Goal: Task Accomplishment & Management: Manage account settings

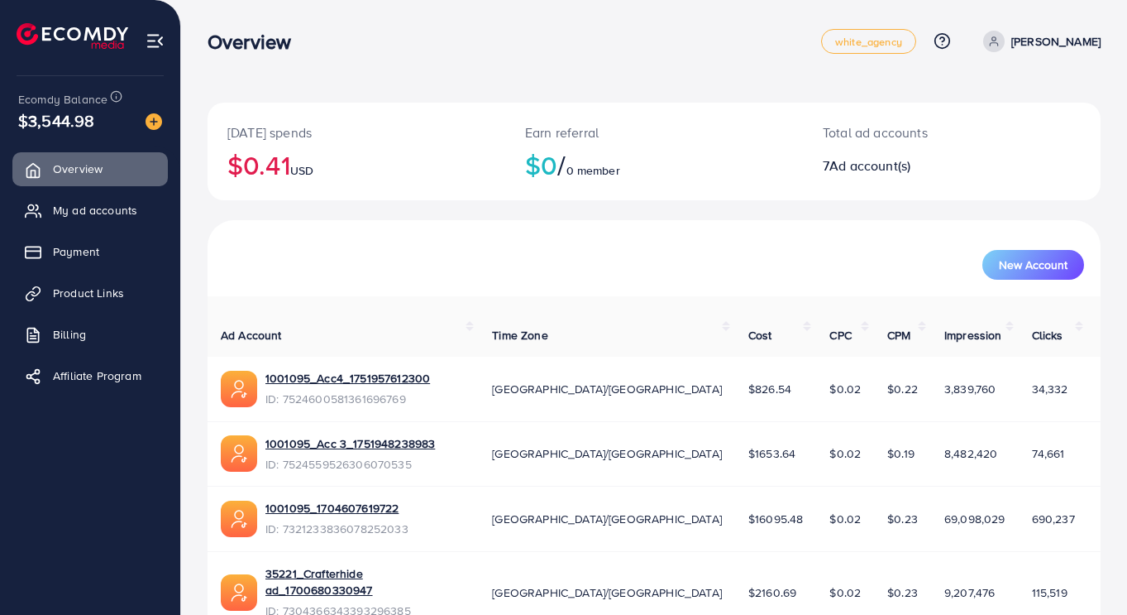
click at [102, 223] on link "My ad accounts" at bounding box center [90, 210] width 156 height 33
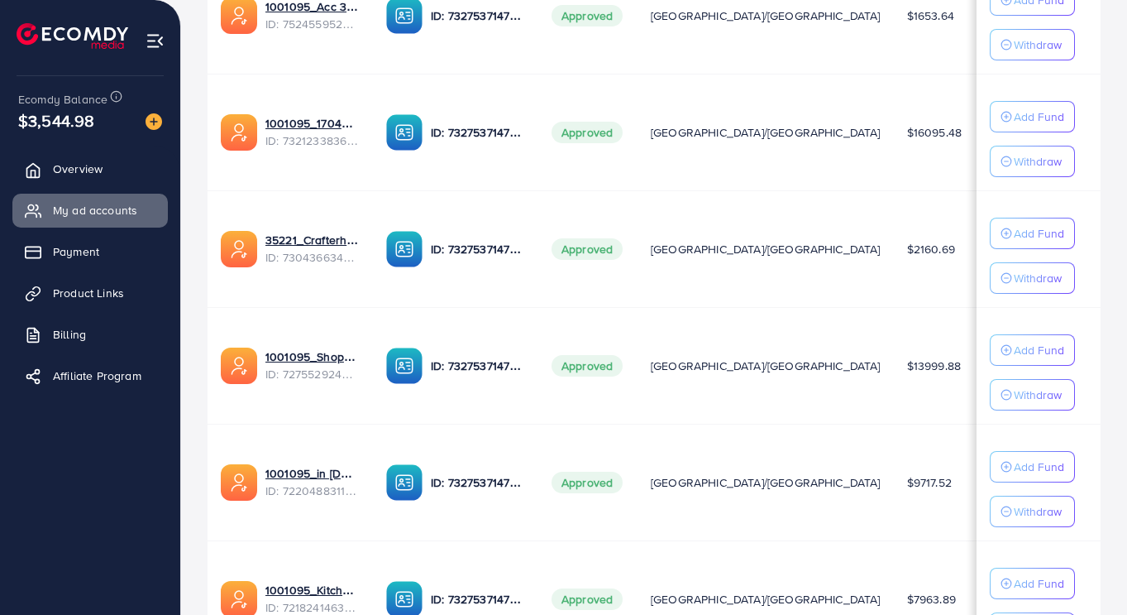
scroll to position [725, 0]
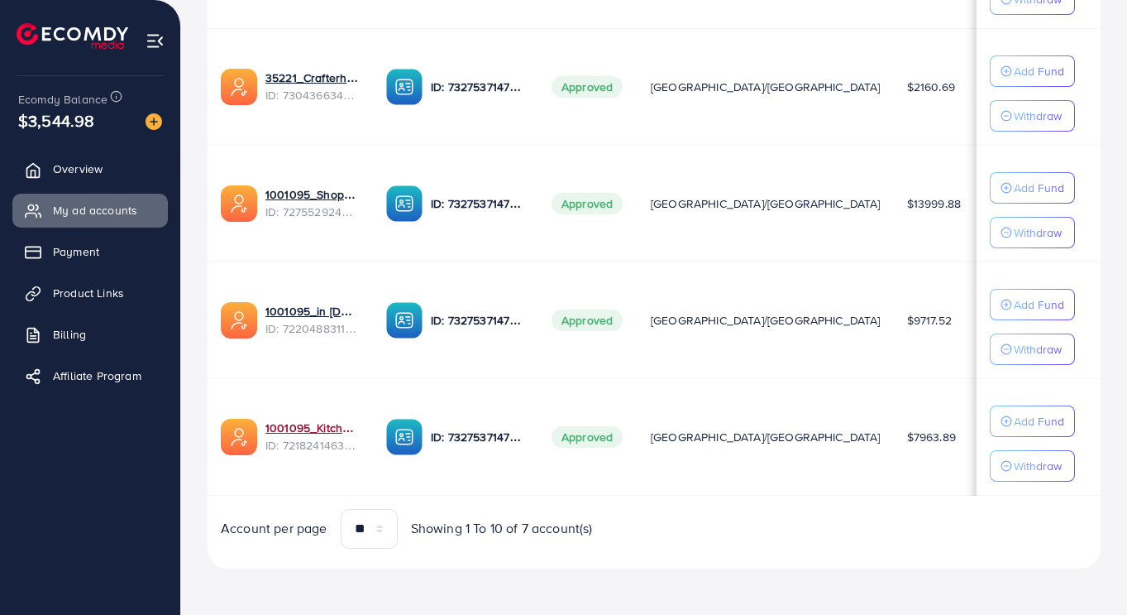
click at [297, 432] on link "1001095_Kitchenlyst_1680641549988" at bounding box center [313, 427] width 94 height 17
click at [311, 305] on link "1001095_in [DOMAIN_NAME]_1681150971525" at bounding box center [313, 311] width 94 height 17
click at [315, 196] on link "1001095_Shopping Center" at bounding box center [313, 194] width 94 height 17
click at [296, 87] on span "ID: 7304366343393296385" at bounding box center [313, 95] width 94 height 17
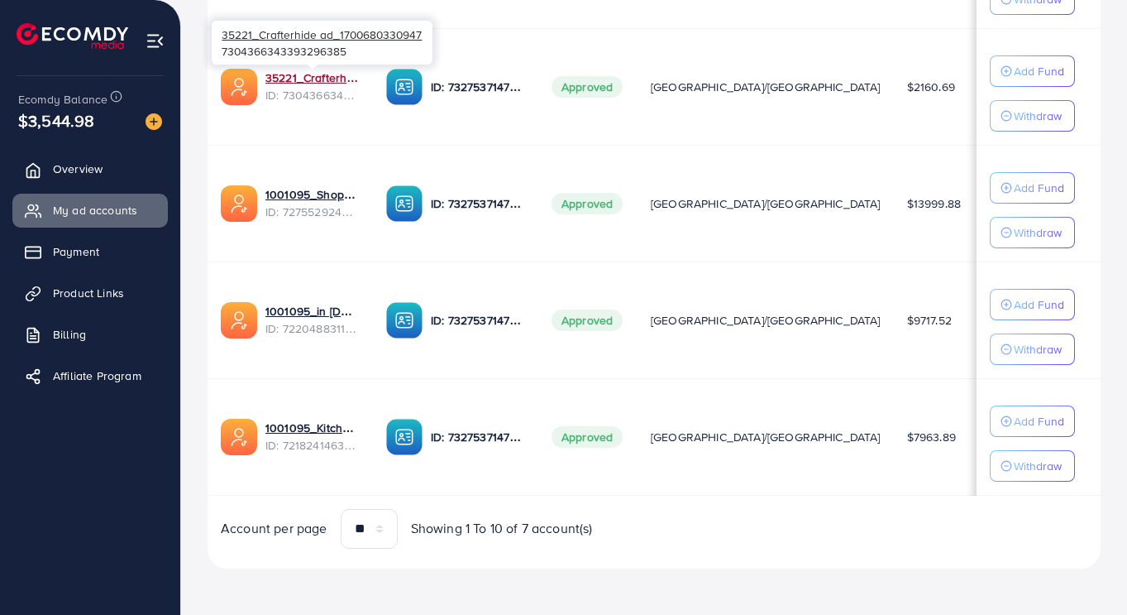
click at [320, 74] on link "35221_Crafterhide ad_1700680330947" at bounding box center [313, 77] width 94 height 17
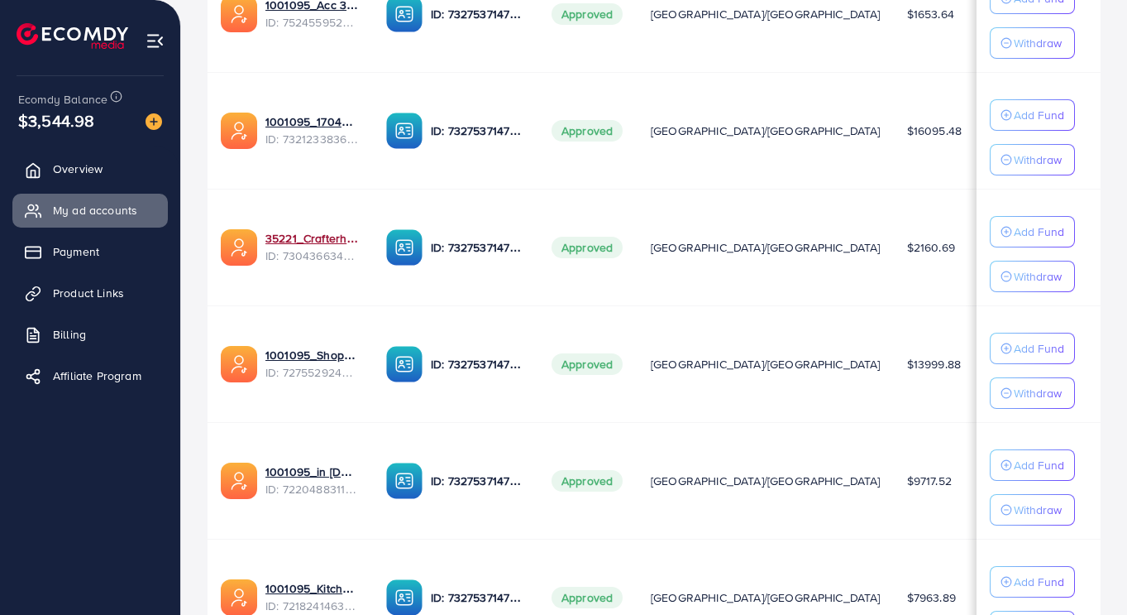
scroll to position [560, 0]
click at [312, 127] on link "1001095_1704607619722" at bounding box center [313, 122] width 94 height 17
